Goal: Check status: Check status

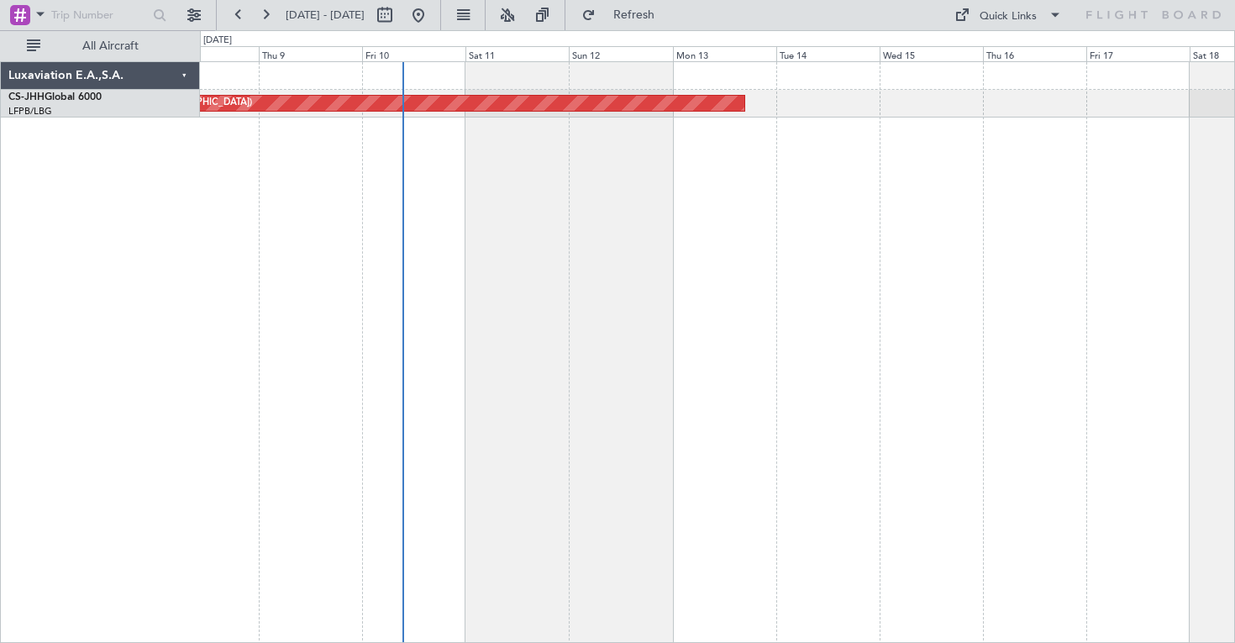
click at [585, 350] on div "Planned Maint [GEOGRAPHIC_DATA] ([GEOGRAPHIC_DATA])" at bounding box center [717, 352] width 1035 height 582
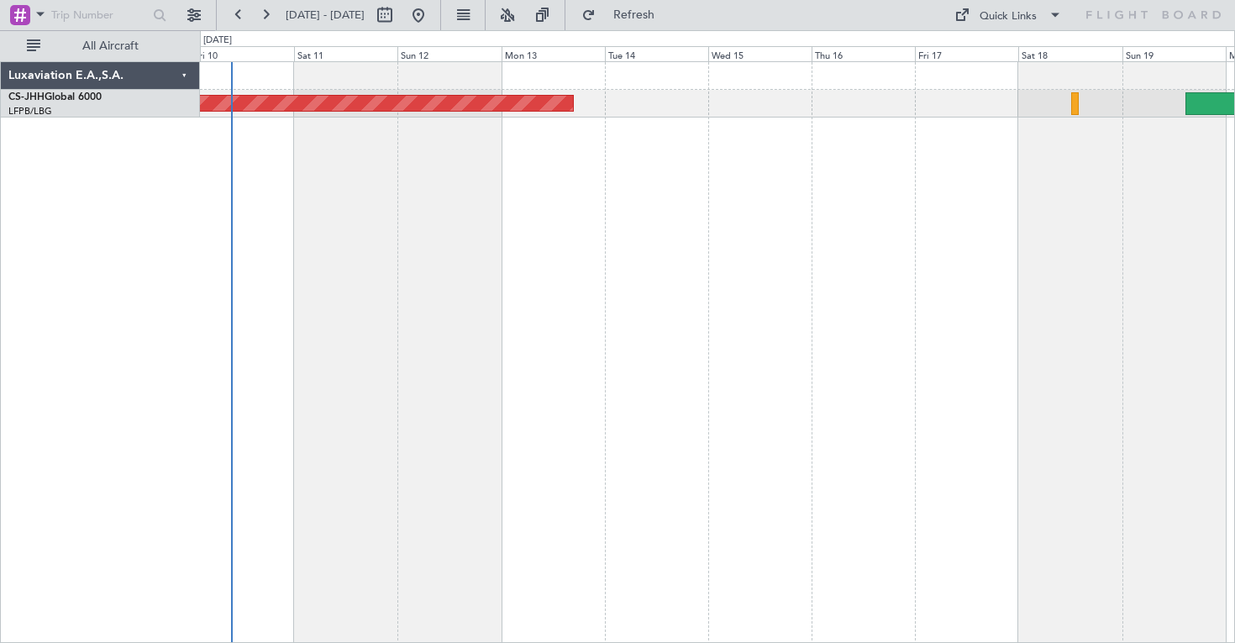
click at [849, 424] on div "Planned Maint [GEOGRAPHIC_DATA] ([GEOGRAPHIC_DATA])" at bounding box center [717, 352] width 1035 height 582
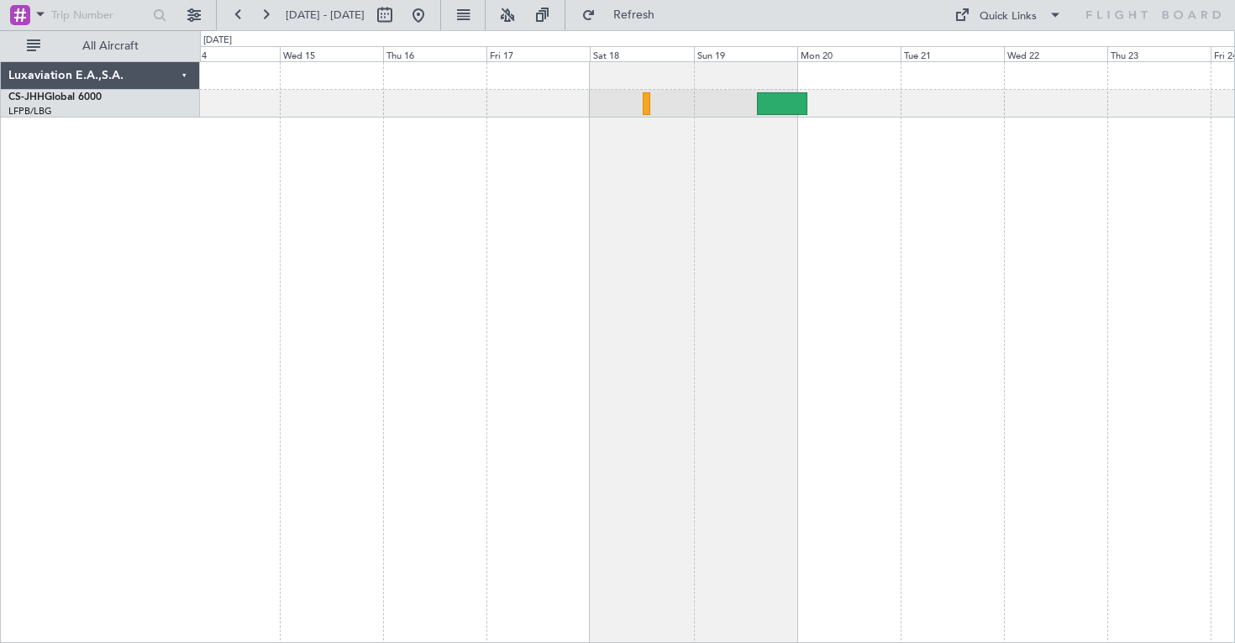
click at [527, 264] on div "Planned Maint [GEOGRAPHIC_DATA] ([GEOGRAPHIC_DATA])" at bounding box center [717, 352] width 1035 height 582
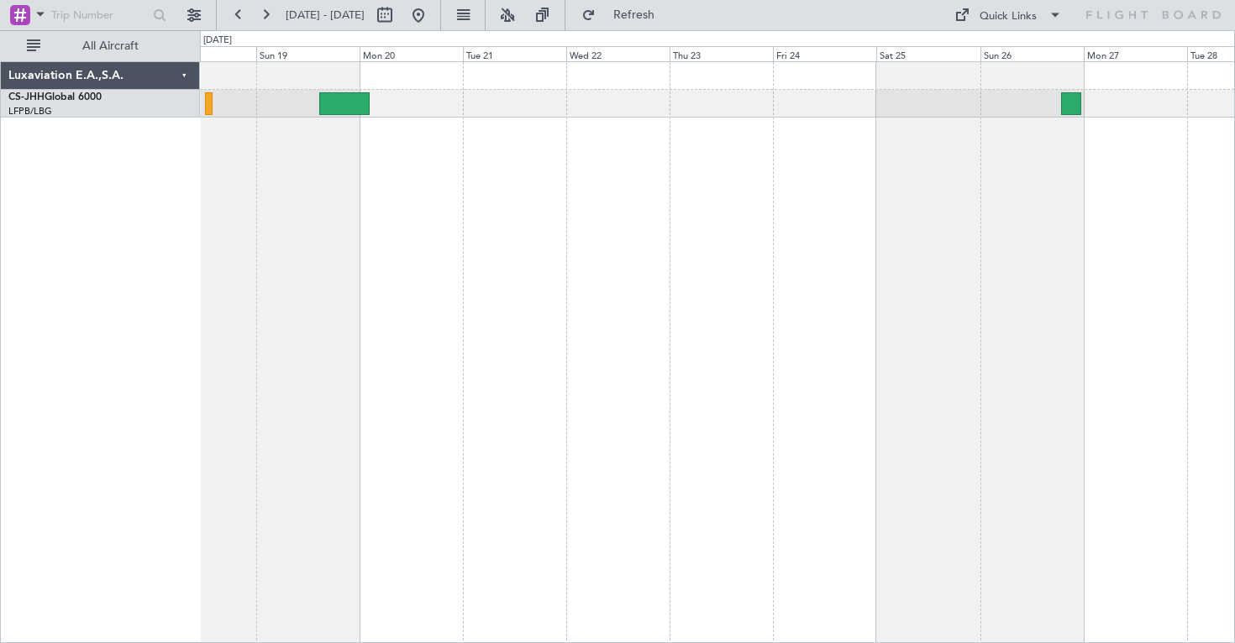
click at [338, 254] on div at bounding box center [717, 352] width 1035 height 582
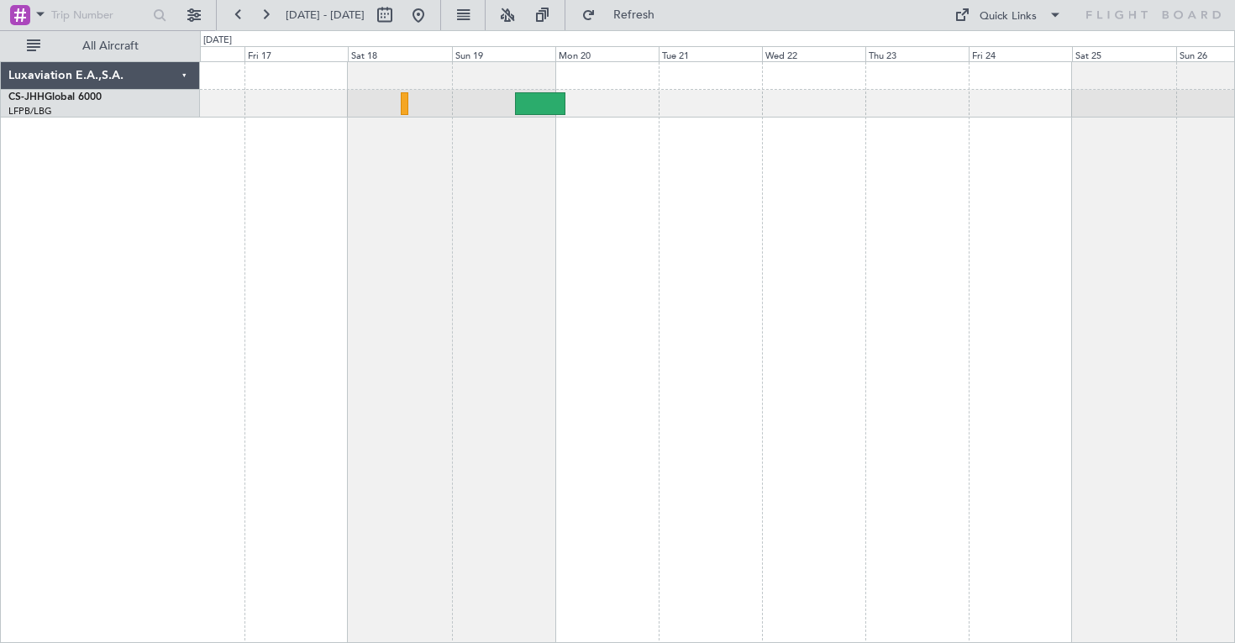
click at [1191, 264] on div at bounding box center [717, 352] width 1035 height 582
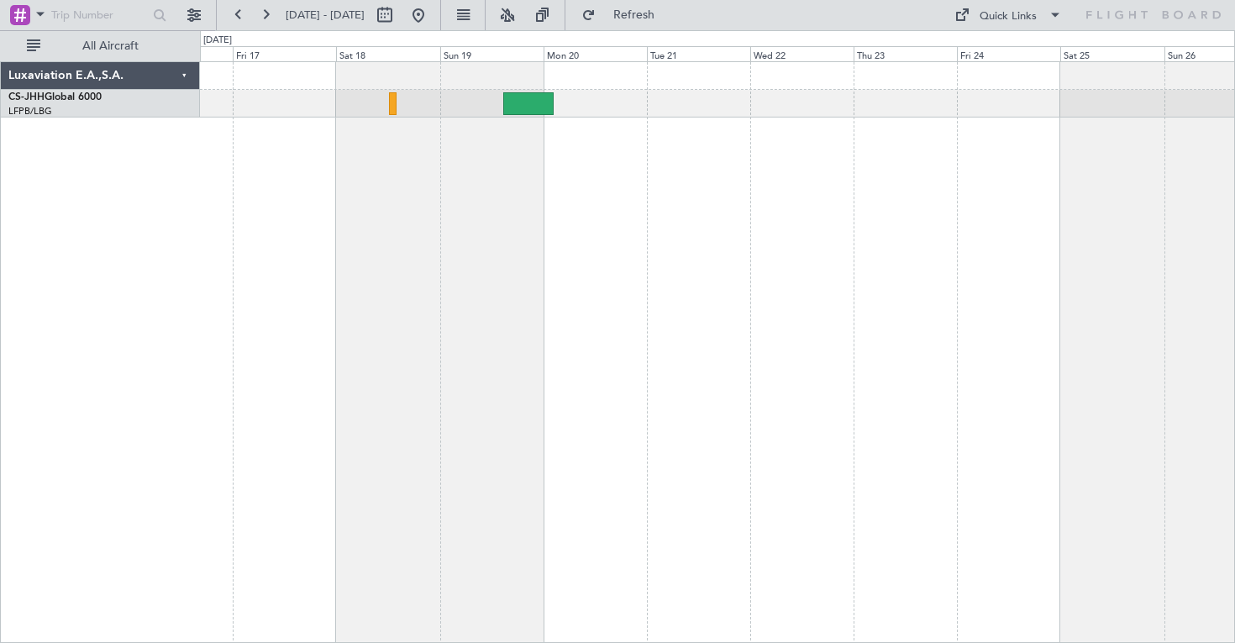
click at [947, 302] on div at bounding box center [717, 352] width 1035 height 582
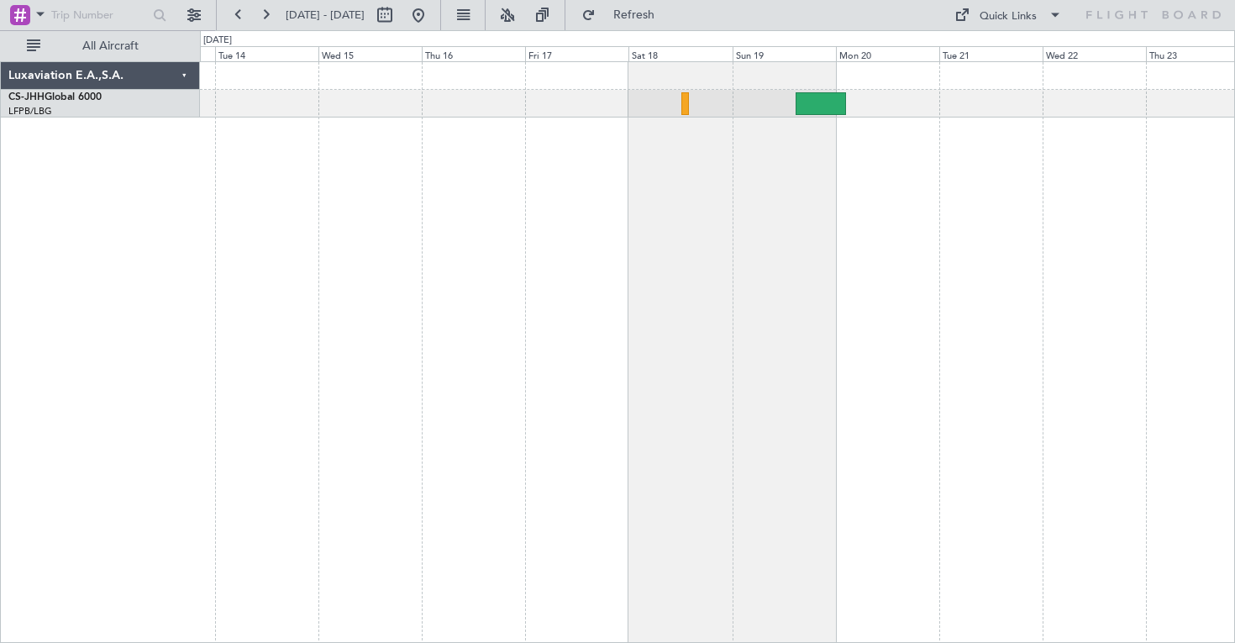
click at [795, 247] on div "Planned Maint [GEOGRAPHIC_DATA] ([GEOGRAPHIC_DATA])" at bounding box center [717, 352] width 1035 height 582
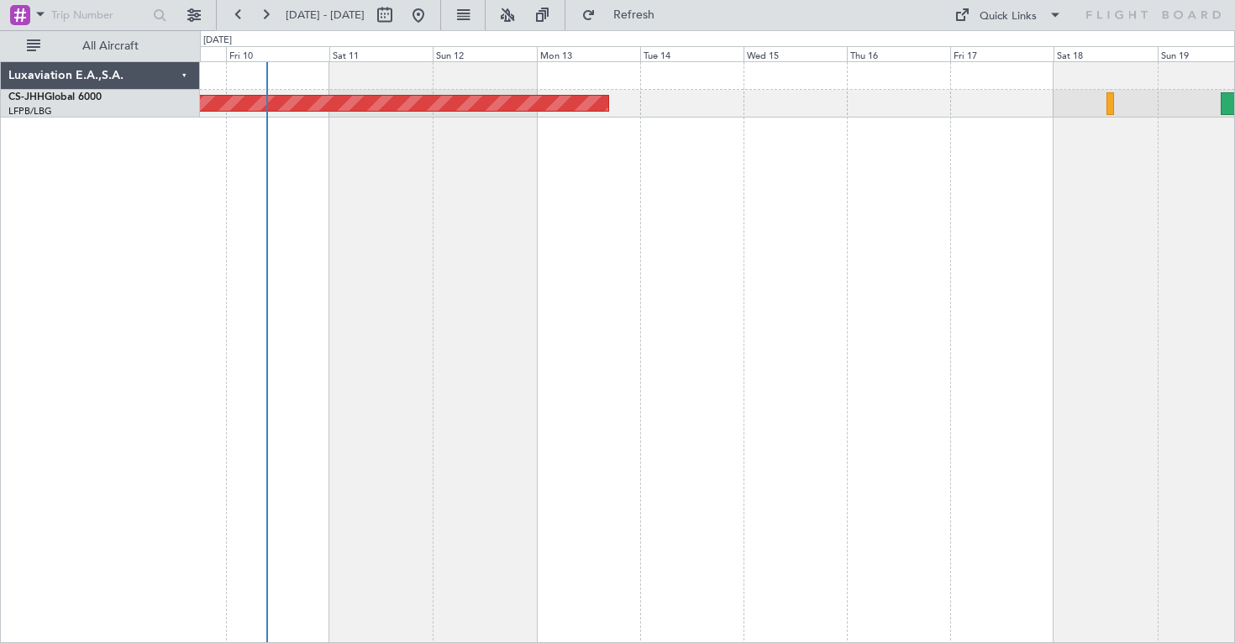
click at [956, 266] on div "Planned Maint [GEOGRAPHIC_DATA] ([GEOGRAPHIC_DATA])" at bounding box center [717, 352] width 1035 height 582
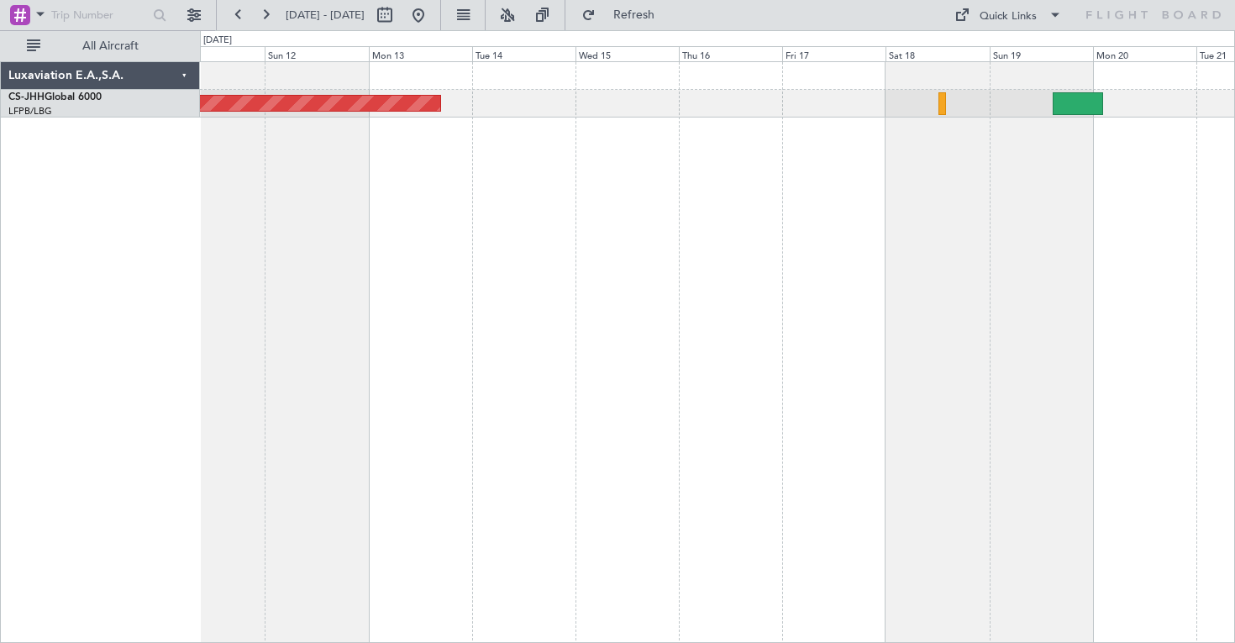
click at [494, 232] on div "Planned Maint [GEOGRAPHIC_DATA] ([GEOGRAPHIC_DATA])" at bounding box center [717, 352] width 1035 height 582
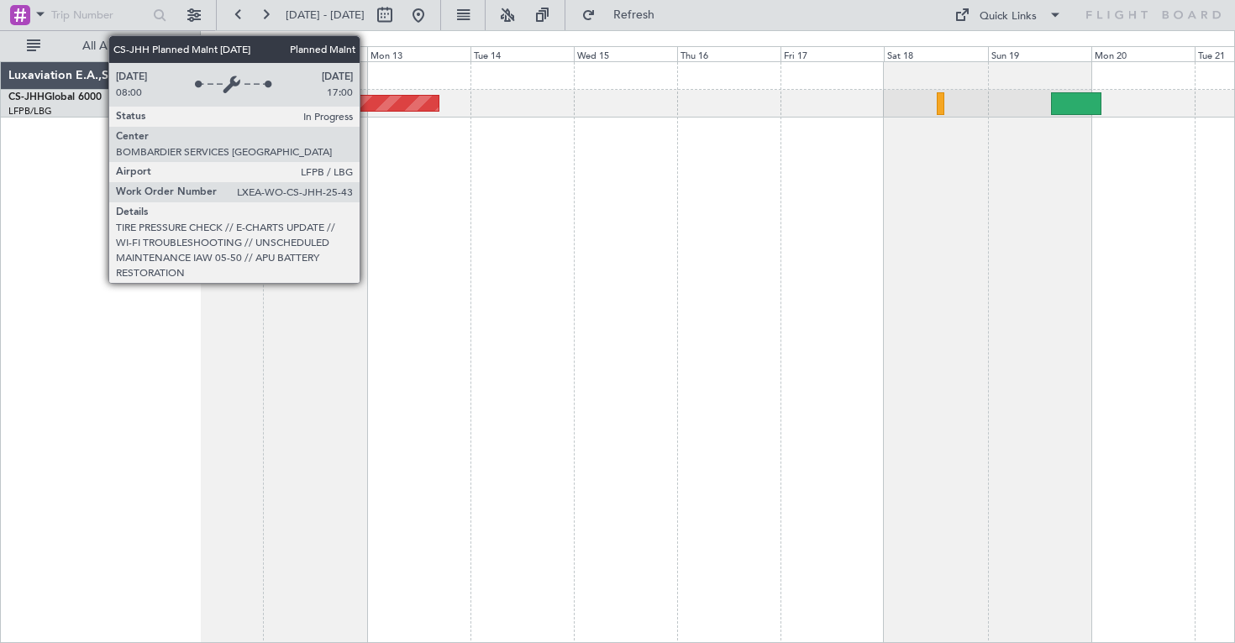
click at [367, 106] on div "Planned Maint [GEOGRAPHIC_DATA] ([GEOGRAPHIC_DATA])" at bounding box center [58, 103] width 762 height 15
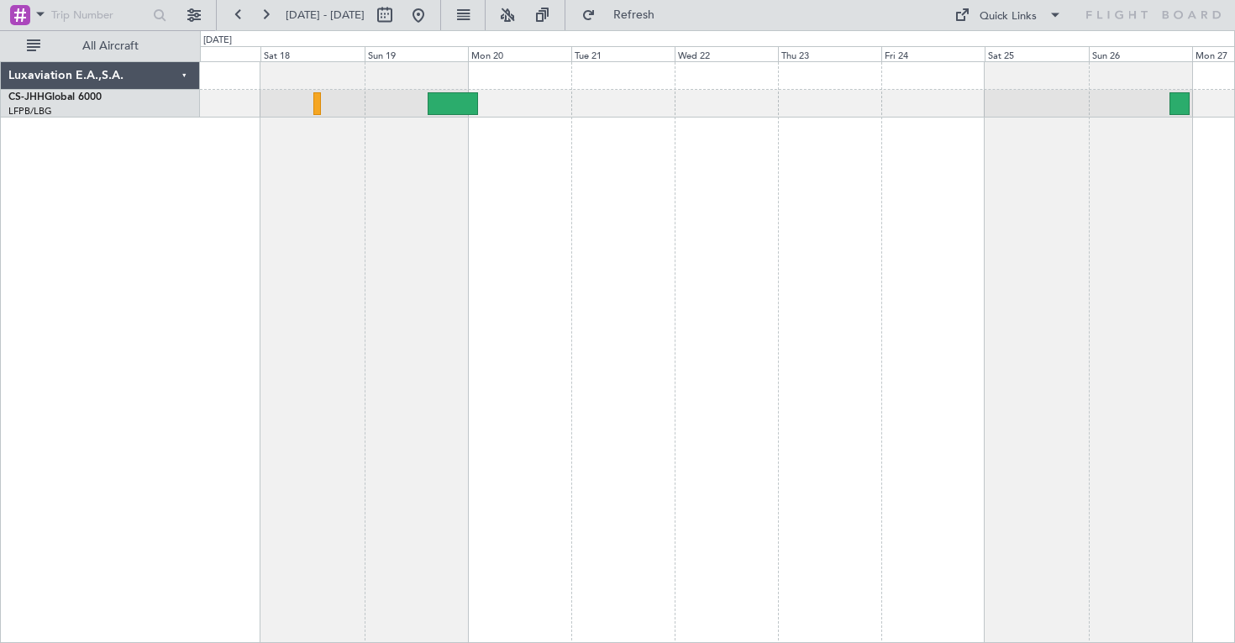
click at [294, 305] on div at bounding box center [717, 352] width 1035 height 582
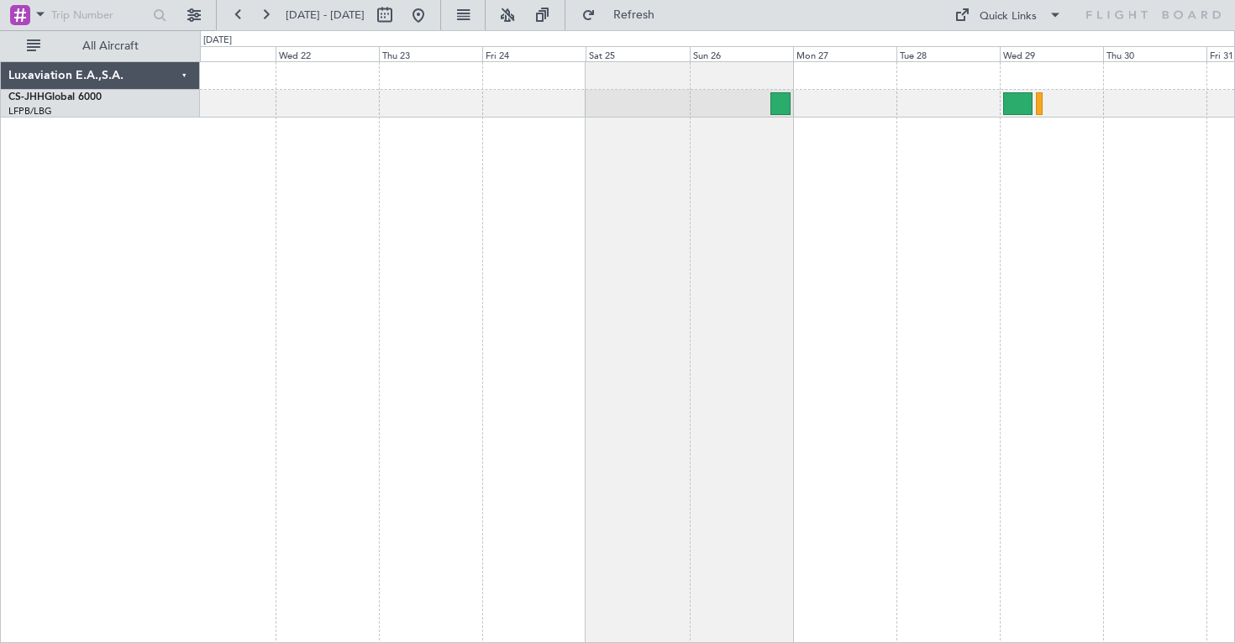
click at [361, 258] on div at bounding box center [717, 352] width 1035 height 582
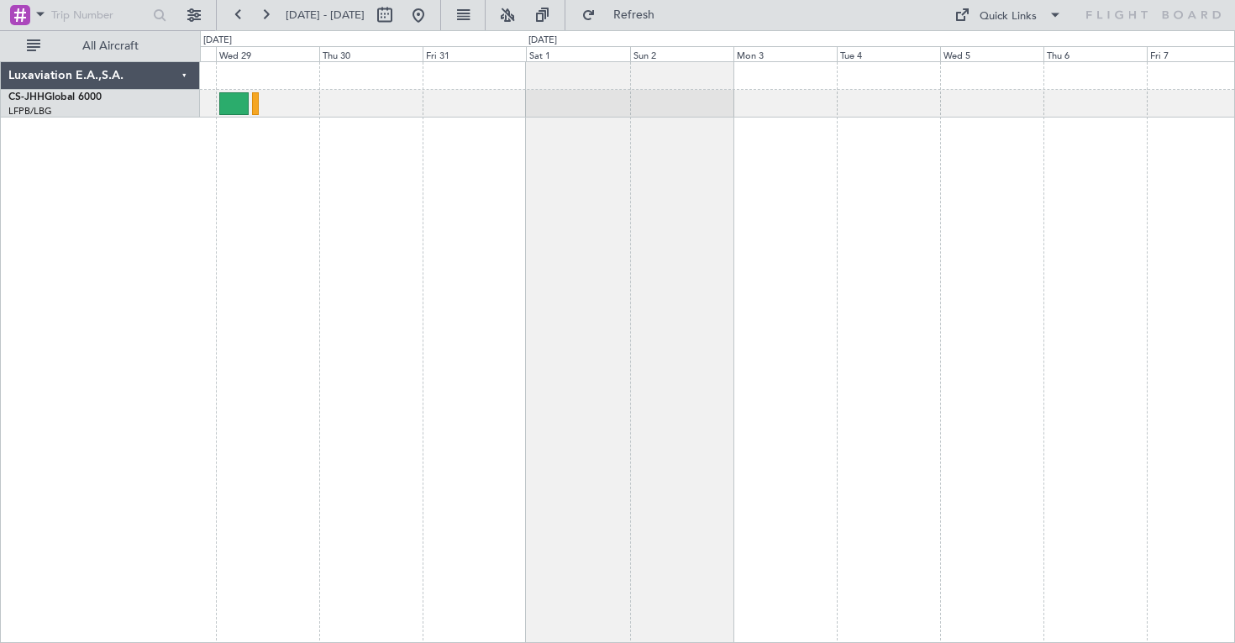
click at [374, 254] on div at bounding box center [717, 352] width 1035 height 582
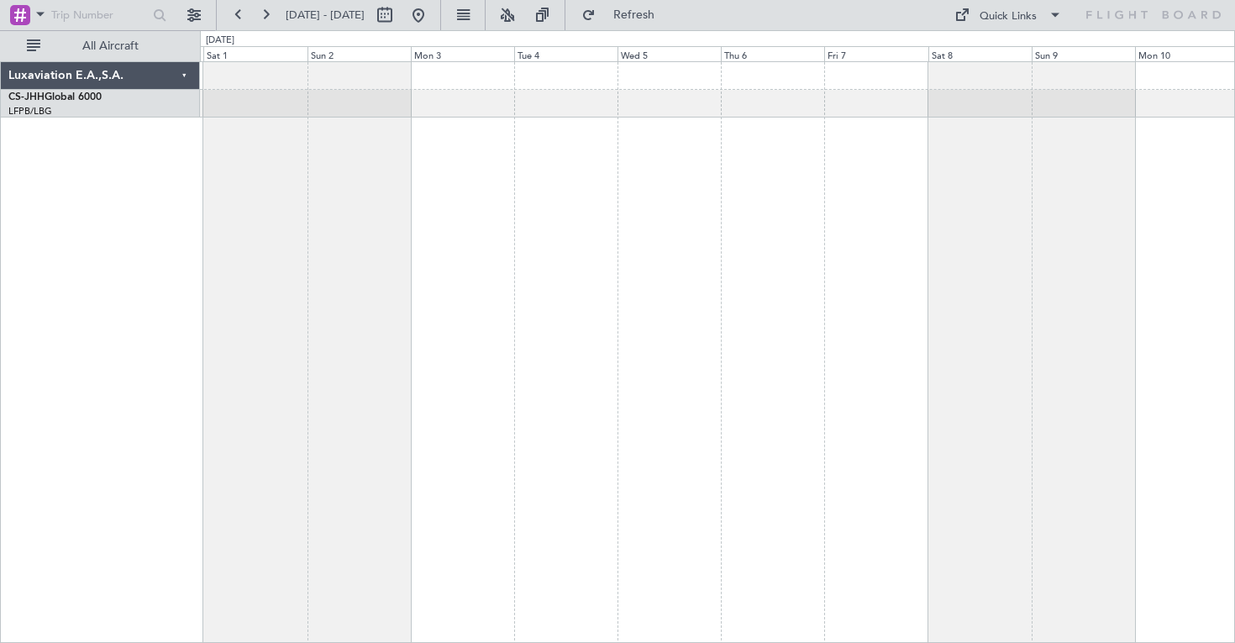
click at [543, 245] on div at bounding box center [717, 352] width 1035 height 582
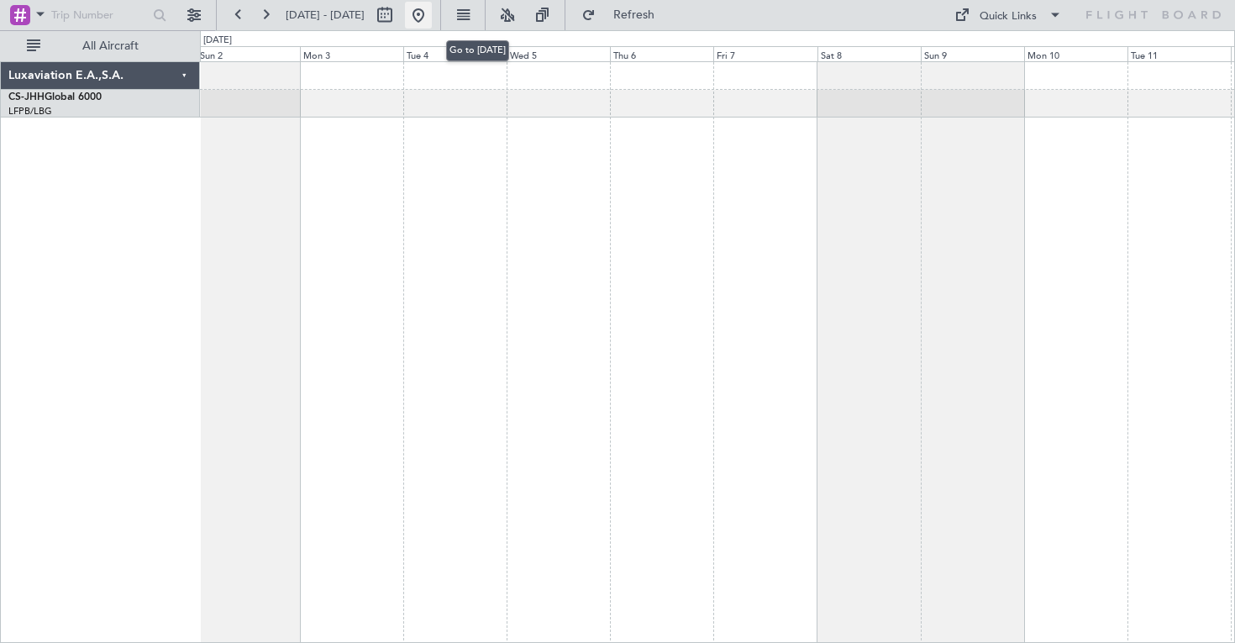
click at [432, 20] on button at bounding box center [418, 15] width 27 height 27
